Goal: Transaction & Acquisition: Download file/media

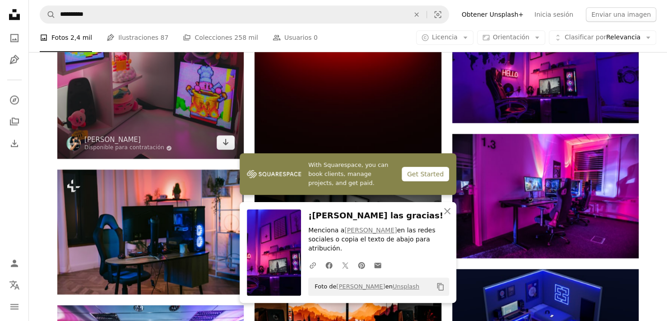
scroll to position [406, 0]
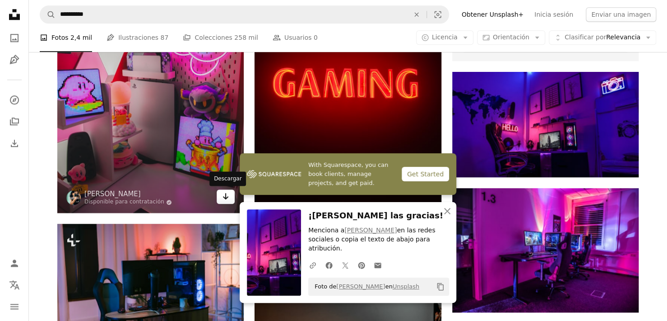
click at [227, 200] on icon "Arrow pointing down" at bounding box center [225, 195] width 7 height 11
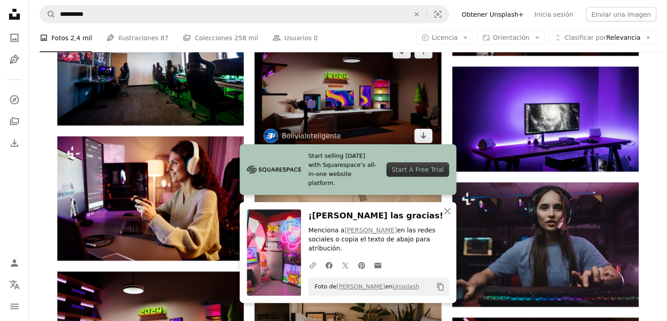
scroll to position [903, 0]
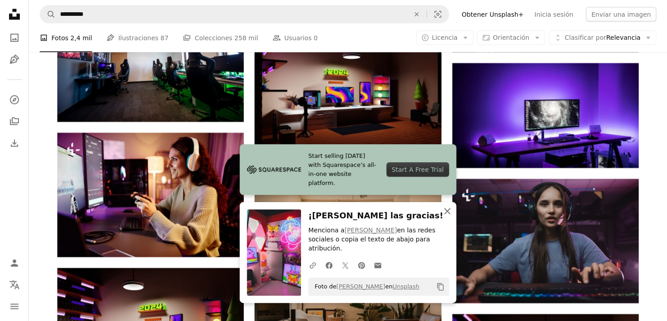
click at [443, 216] on icon "An X shape" at bounding box center [447, 210] width 11 height 11
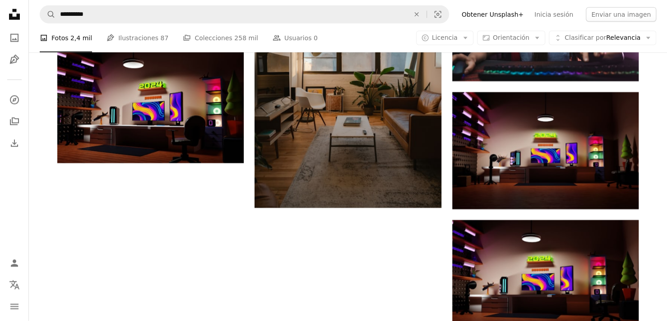
scroll to position [1219, 0]
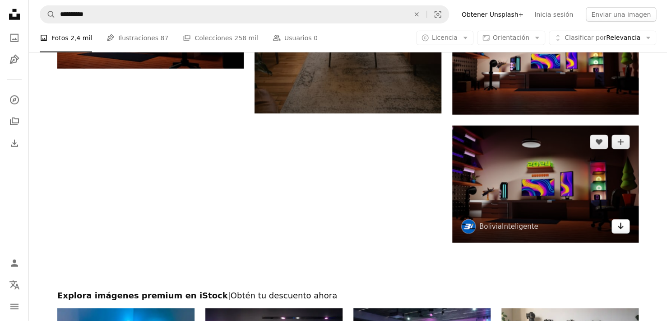
click at [621, 227] on icon "Descargar" at bounding box center [621, 226] width 6 height 6
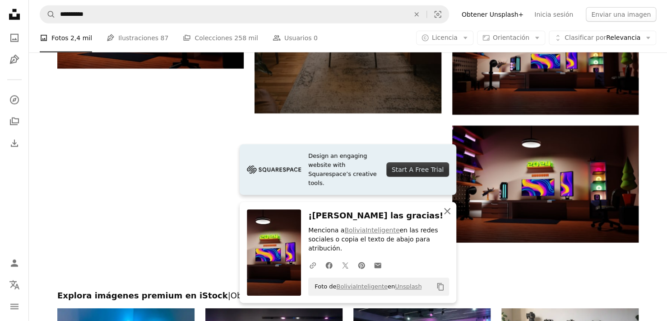
click at [447, 214] on icon "button" at bounding box center [447, 211] width 6 height 6
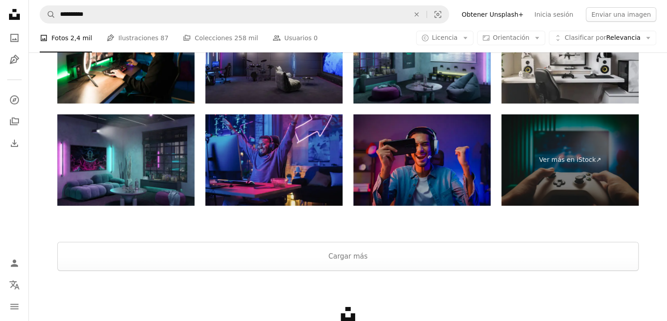
scroll to position [1535, 0]
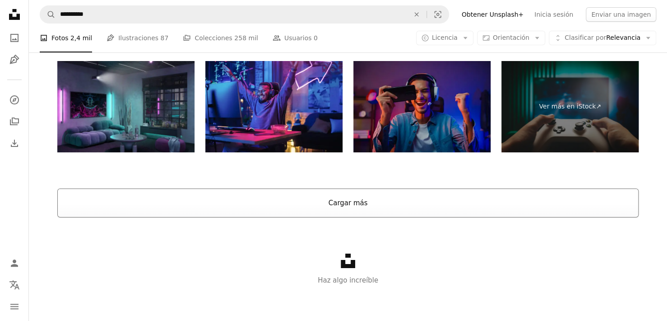
click at [358, 203] on button "Cargar más" at bounding box center [347, 202] width 581 height 29
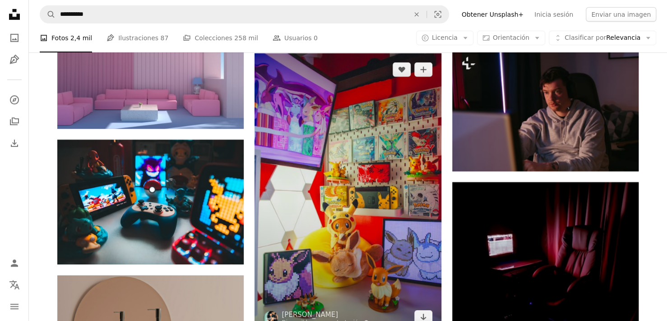
scroll to position [1523, 0]
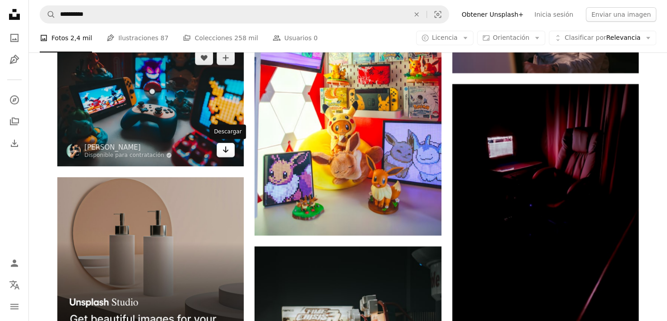
click at [224, 149] on icon "Arrow pointing down" at bounding box center [225, 149] width 7 height 11
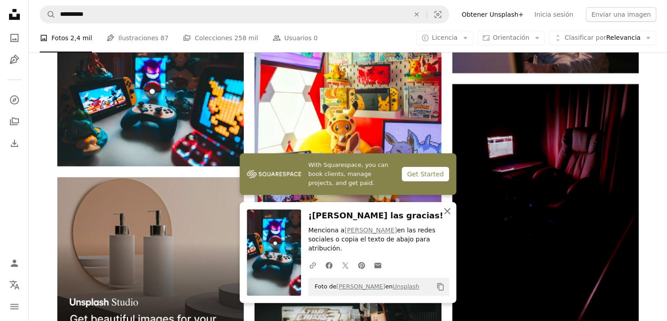
click at [449, 216] on icon "An X shape" at bounding box center [447, 210] width 11 height 11
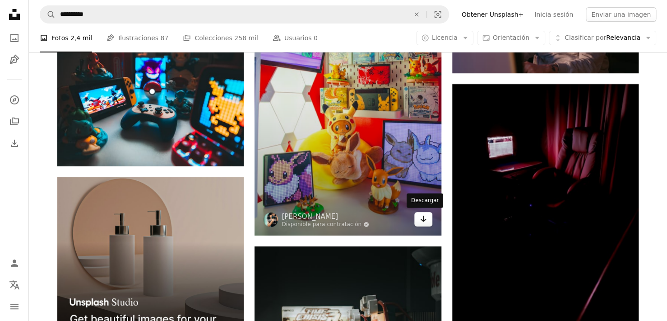
click at [423, 221] on icon "Arrow pointing down" at bounding box center [423, 218] width 7 height 11
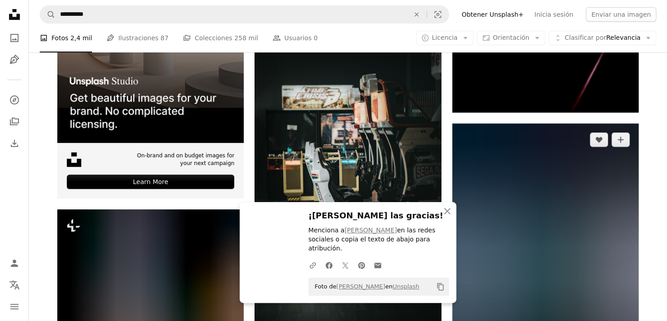
scroll to position [1749, 0]
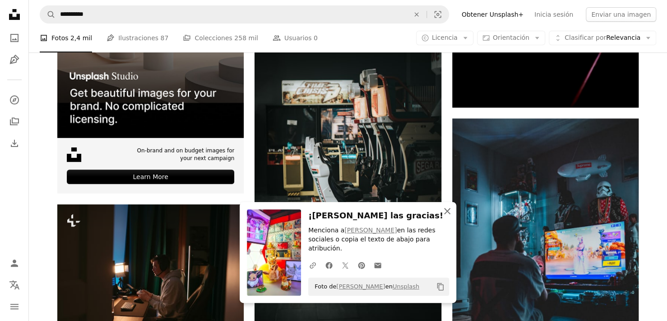
click at [451, 216] on icon "An X shape" at bounding box center [447, 210] width 11 height 11
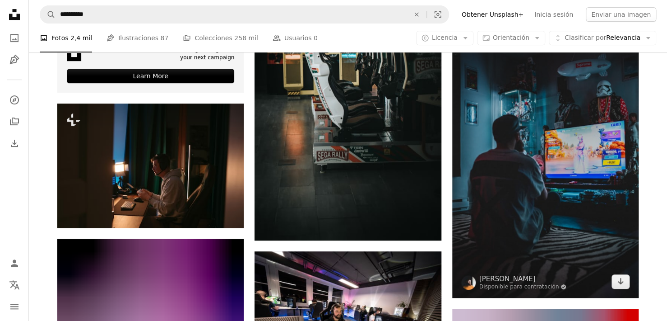
scroll to position [1884, 0]
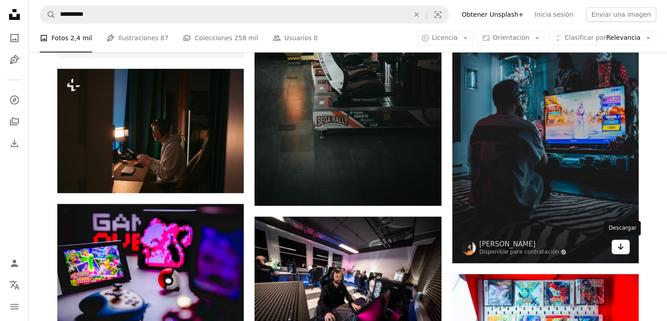
click at [623, 245] on icon "Arrow pointing down" at bounding box center [620, 246] width 7 height 11
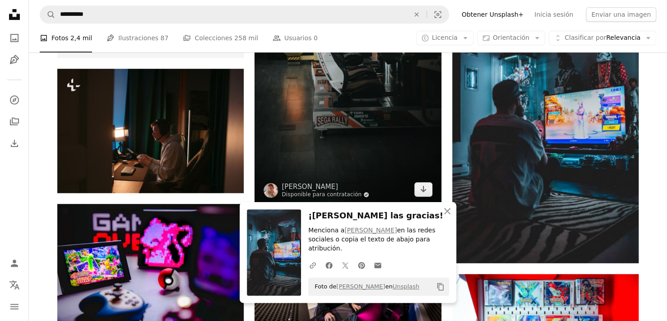
scroll to position [2020, 0]
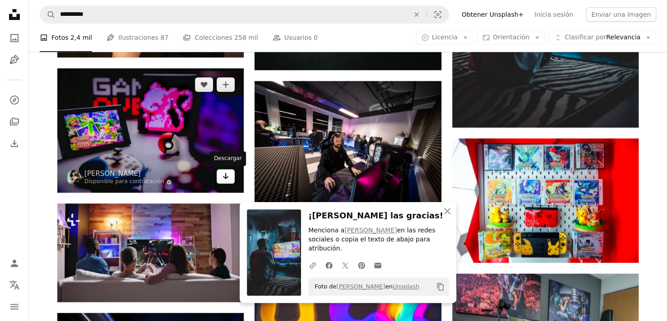
click at [230, 177] on link "Arrow pointing down" at bounding box center [226, 176] width 18 height 14
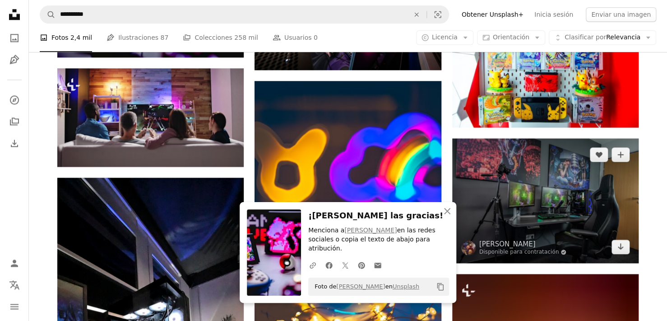
scroll to position [2155, 0]
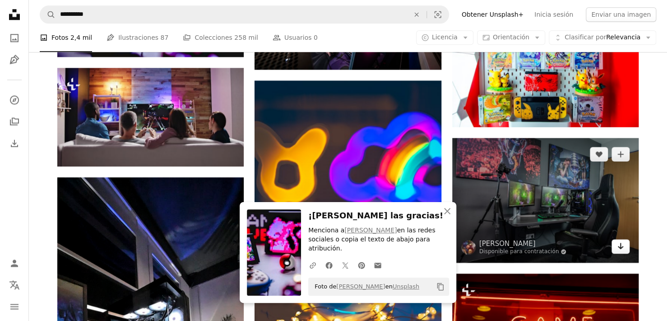
click at [620, 246] on icon "Descargar" at bounding box center [621, 245] width 6 height 6
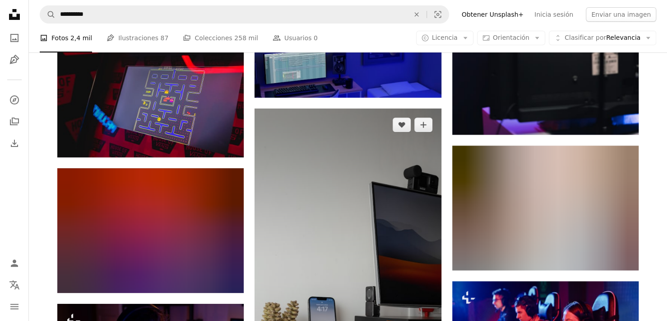
scroll to position [5044, 0]
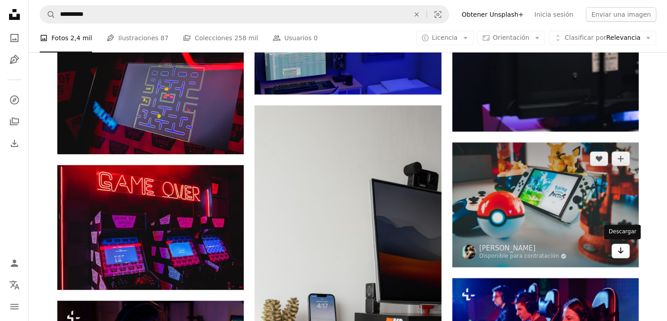
click at [615, 248] on link "Arrow pointing down" at bounding box center [621, 250] width 18 height 14
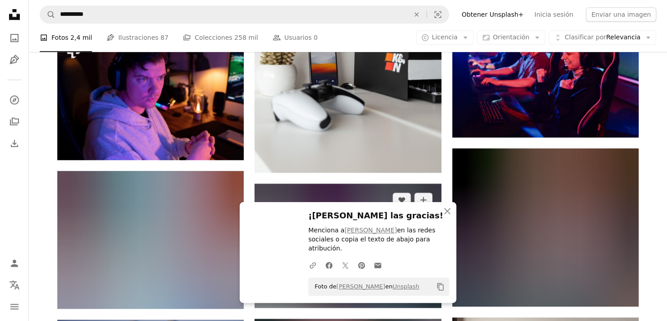
scroll to position [5315, 0]
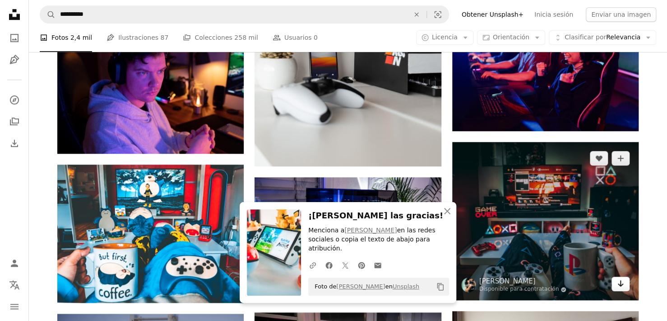
click at [619, 284] on icon "Descargar" at bounding box center [621, 283] width 6 height 6
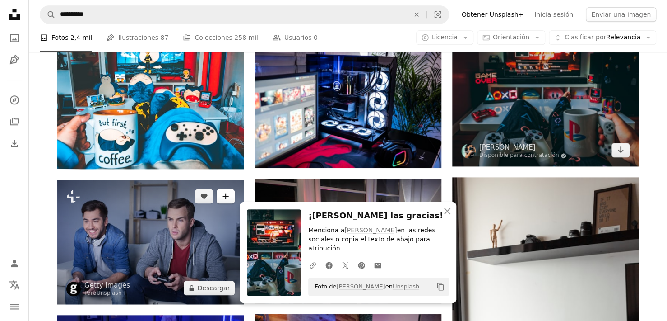
scroll to position [5450, 0]
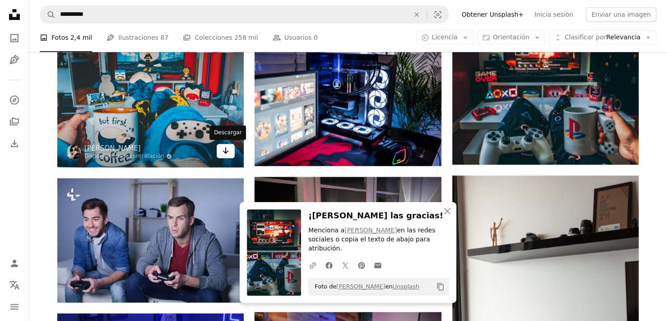
click at [229, 151] on icon "Arrow pointing down" at bounding box center [225, 150] width 7 height 11
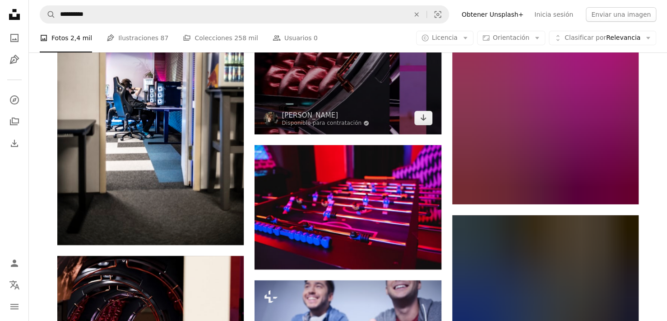
scroll to position [6714, 0]
